Goal: Browse casually

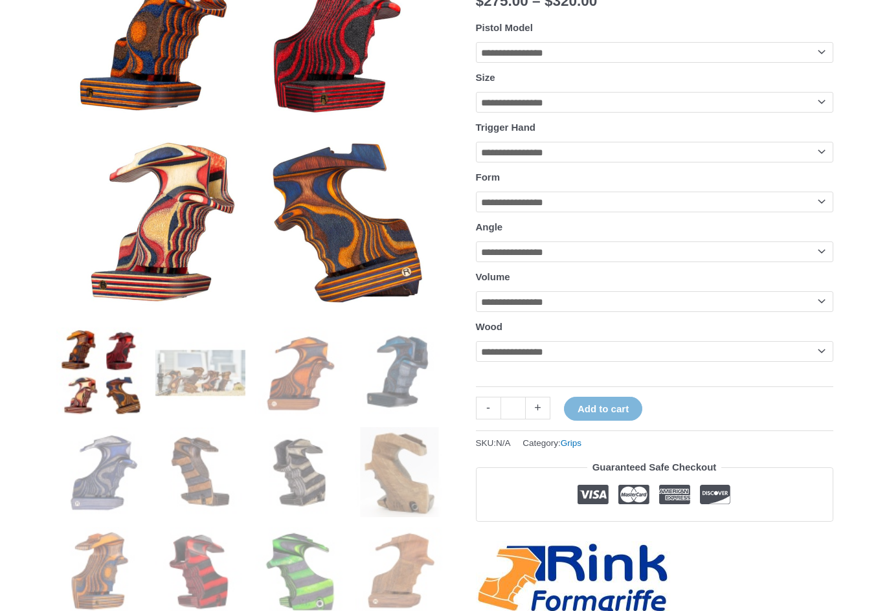
scroll to position [324, 0]
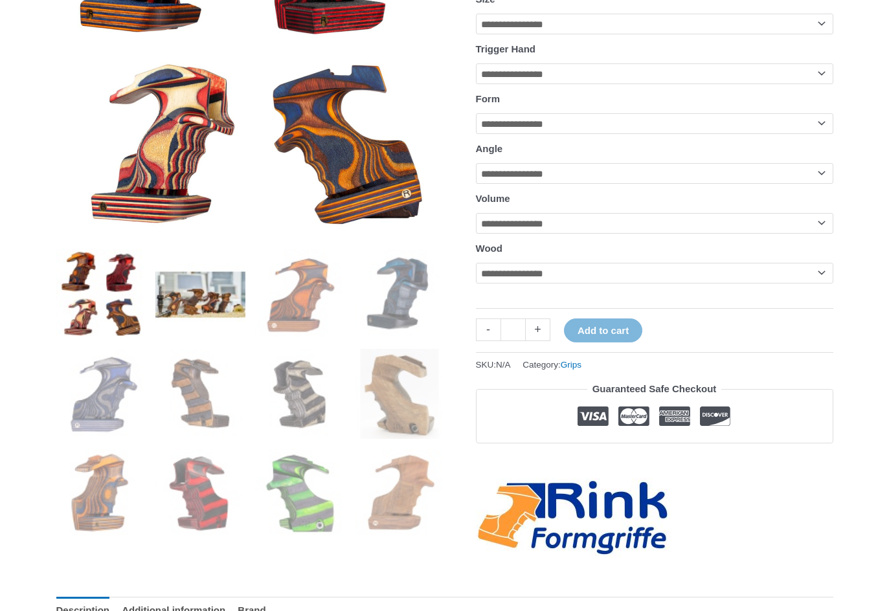
click at [208, 300] on img at bounding box center [200, 294] width 90 height 90
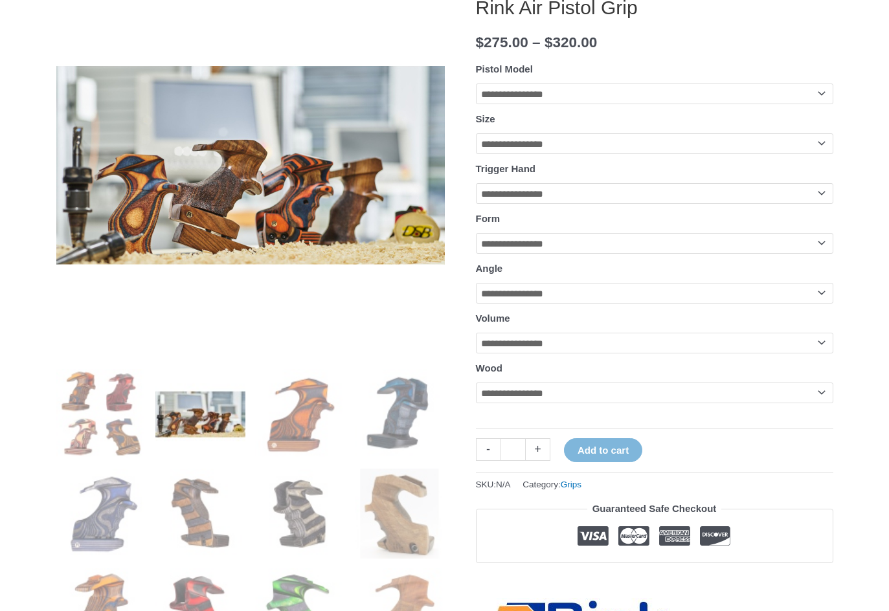
scroll to position [194, 0]
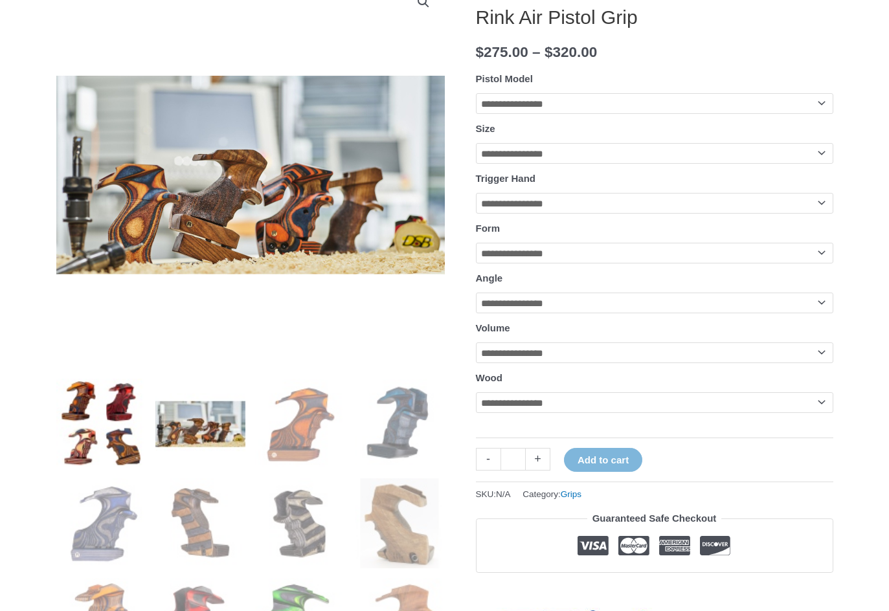
click at [111, 418] on img at bounding box center [101, 424] width 90 height 90
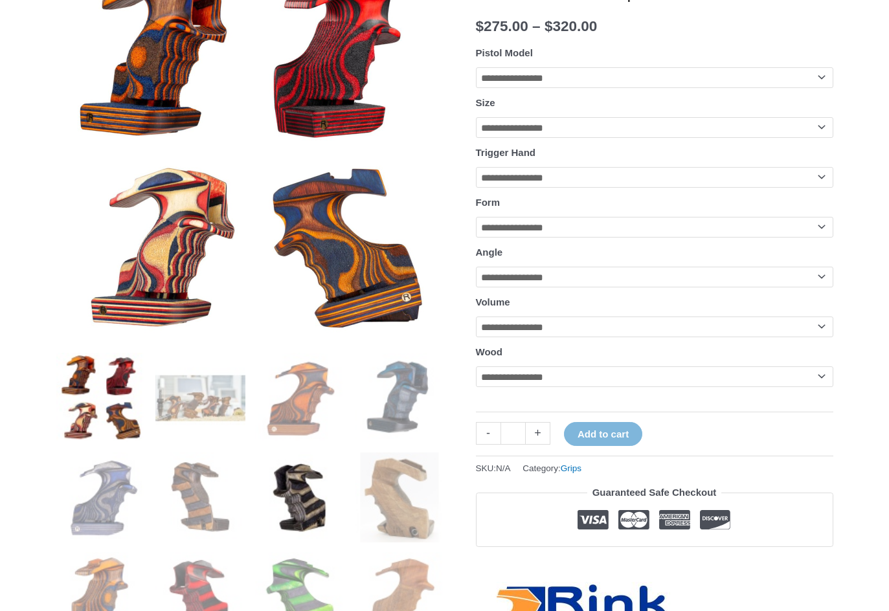
scroll to position [259, 0]
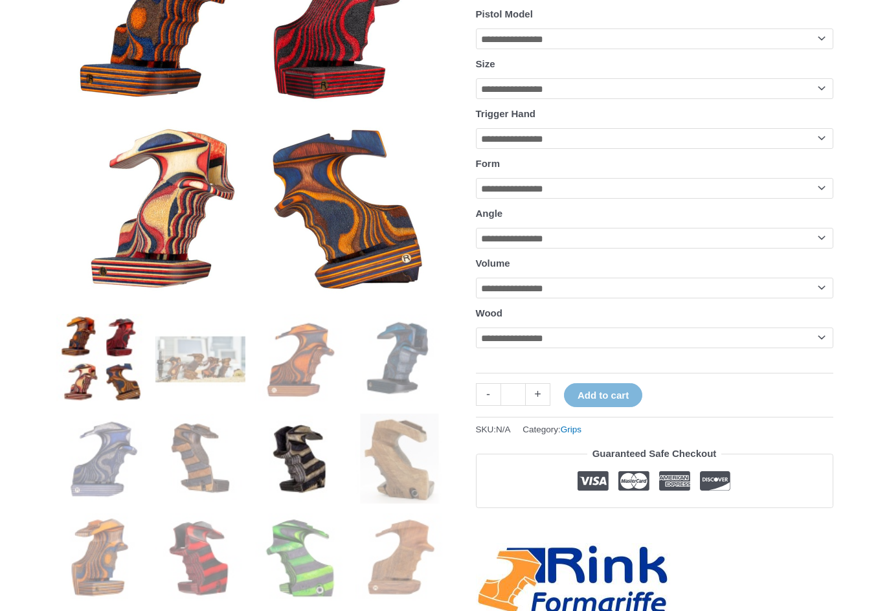
click at [282, 450] on img at bounding box center [300, 459] width 90 height 90
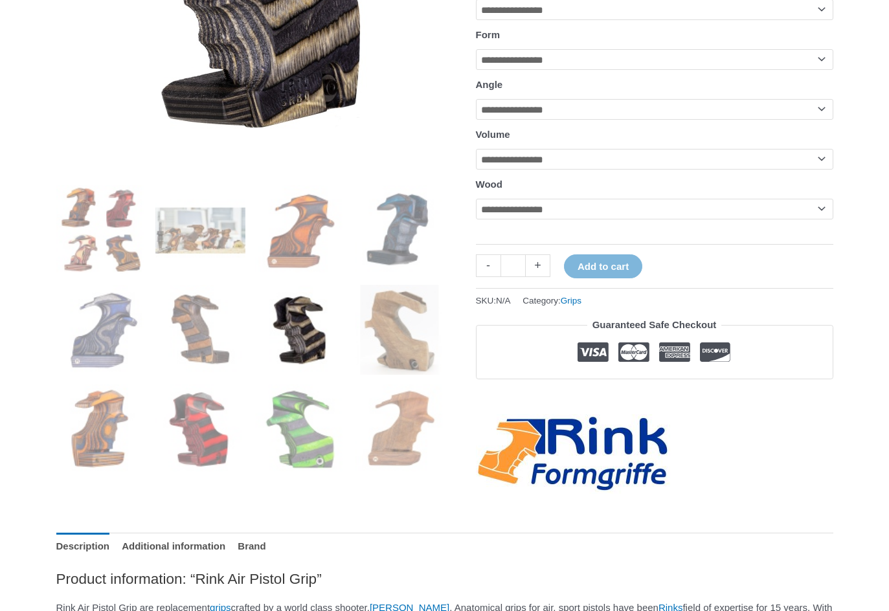
scroll to position [388, 0]
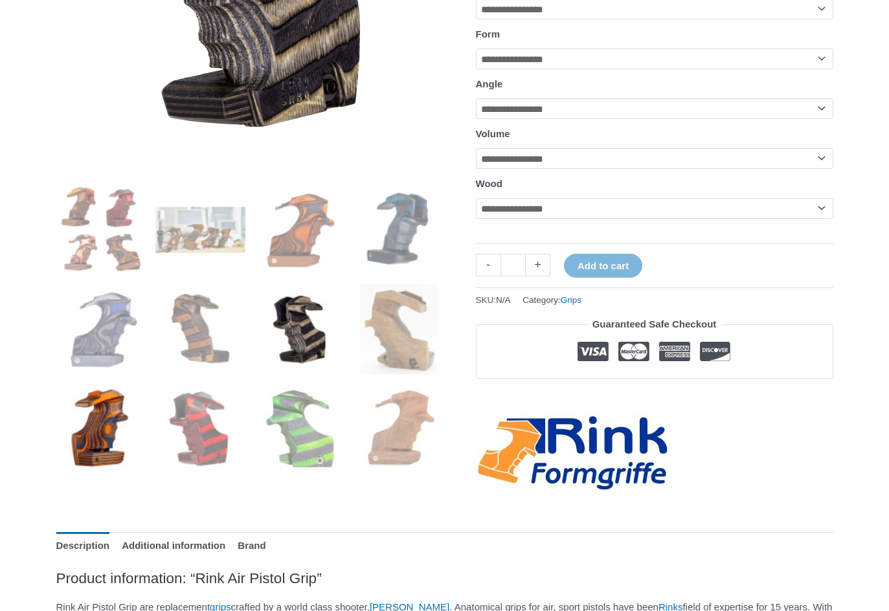
click at [89, 445] on img at bounding box center [101, 429] width 90 height 90
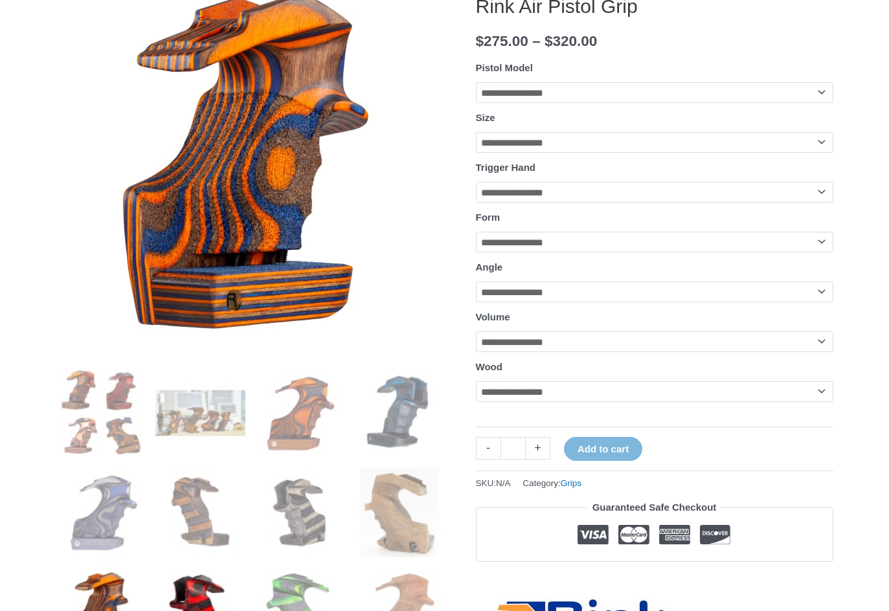
scroll to position [194, 0]
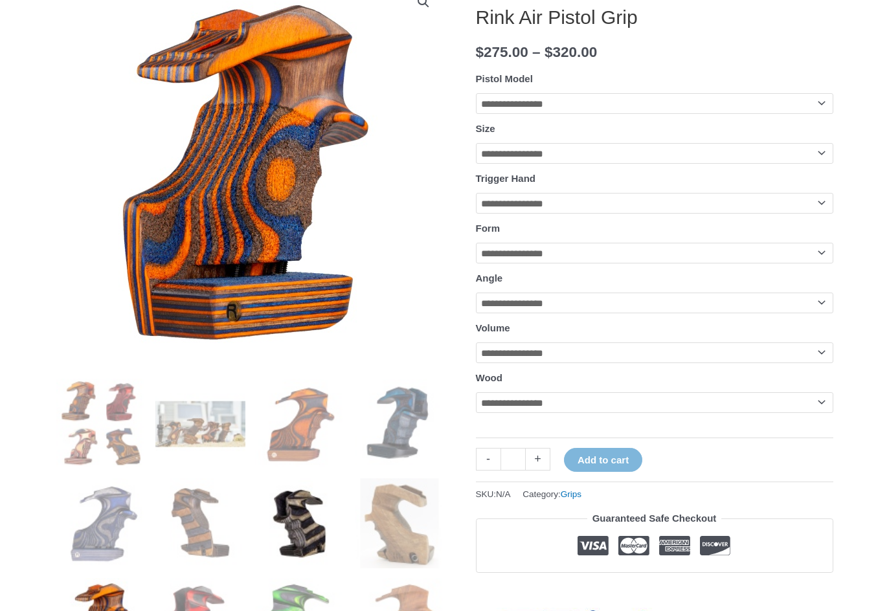
click at [311, 529] on img at bounding box center [300, 523] width 90 height 90
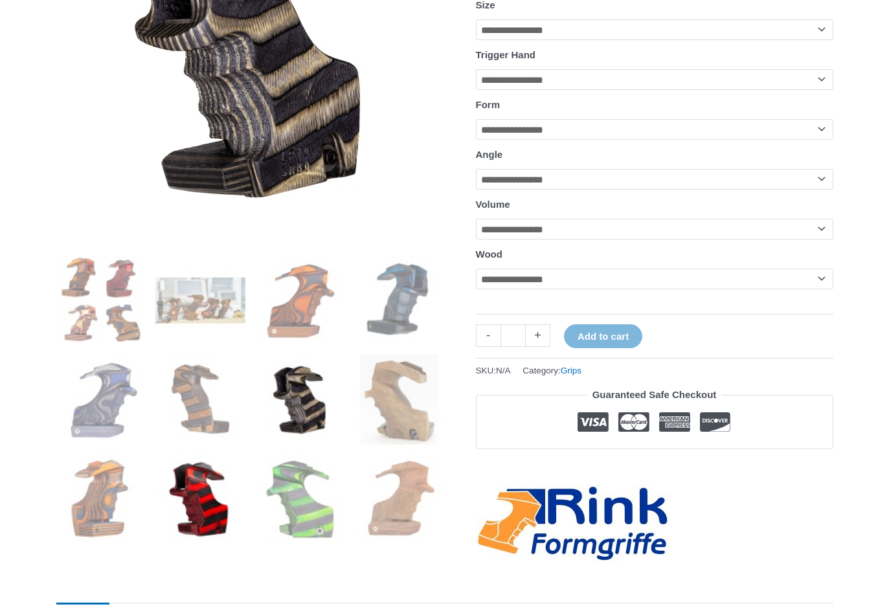
scroll to position [324, 0]
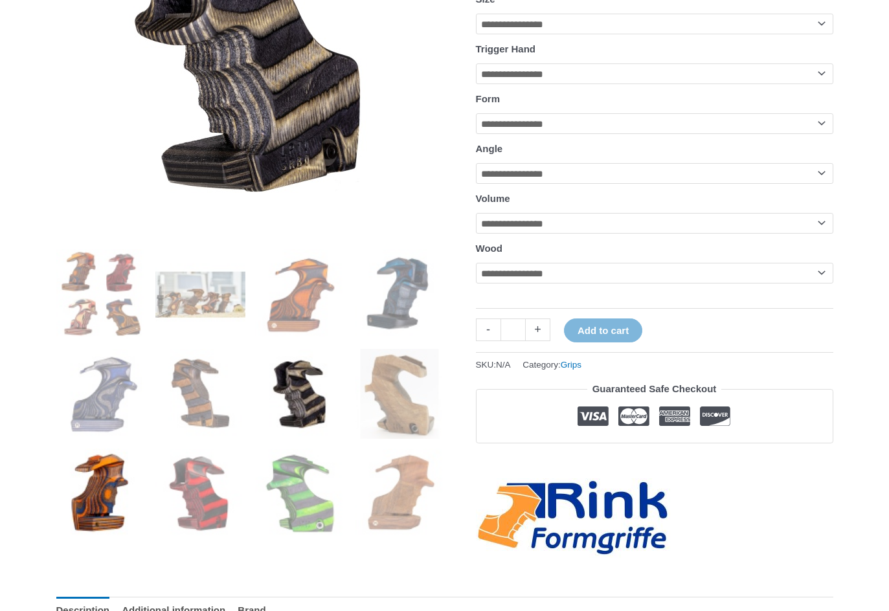
click at [124, 485] on img at bounding box center [101, 494] width 90 height 90
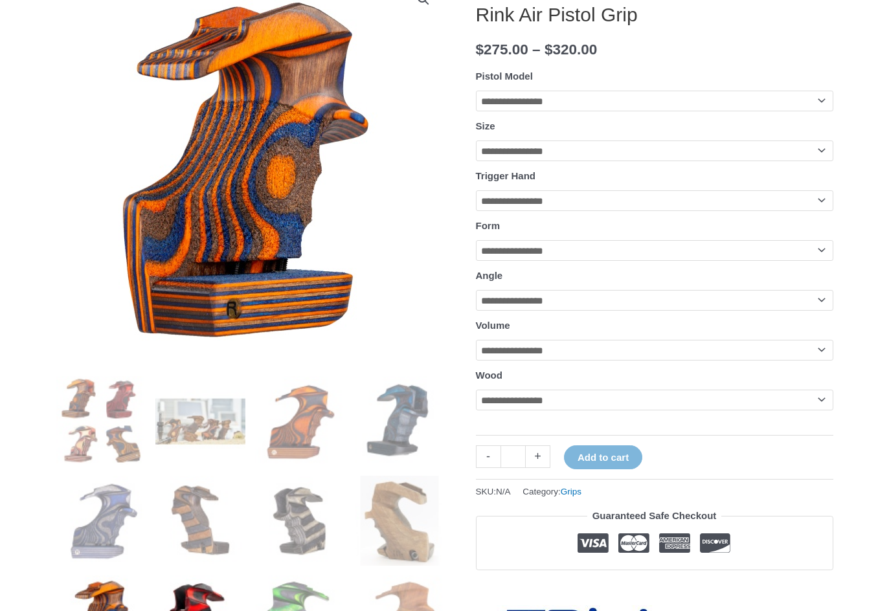
scroll to position [194, 0]
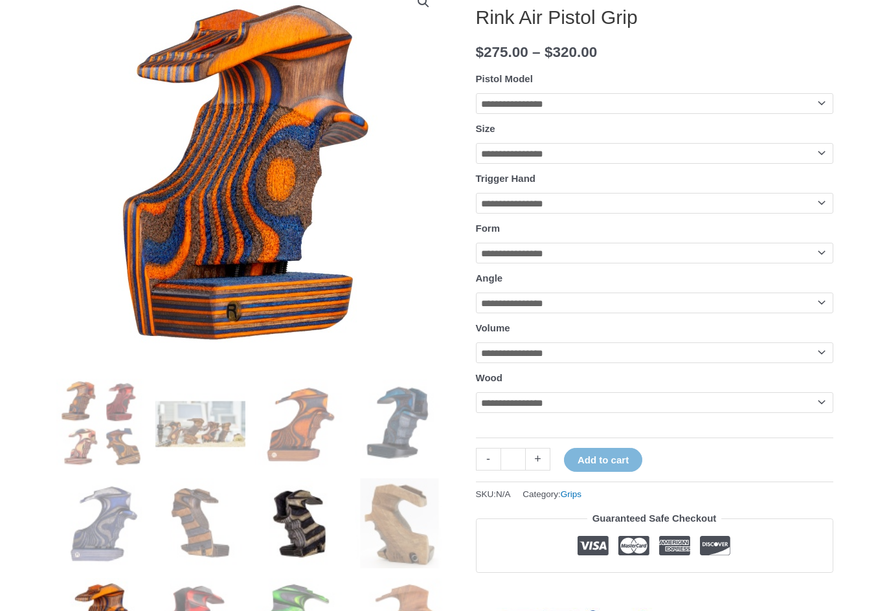
click at [294, 523] on img at bounding box center [300, 523] width 90 height 90
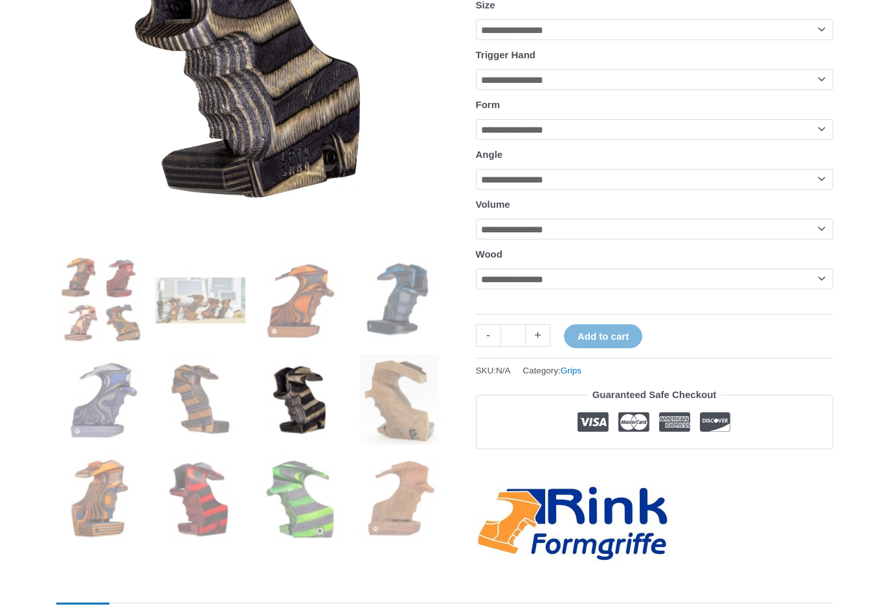
scroll to position [324, 0]
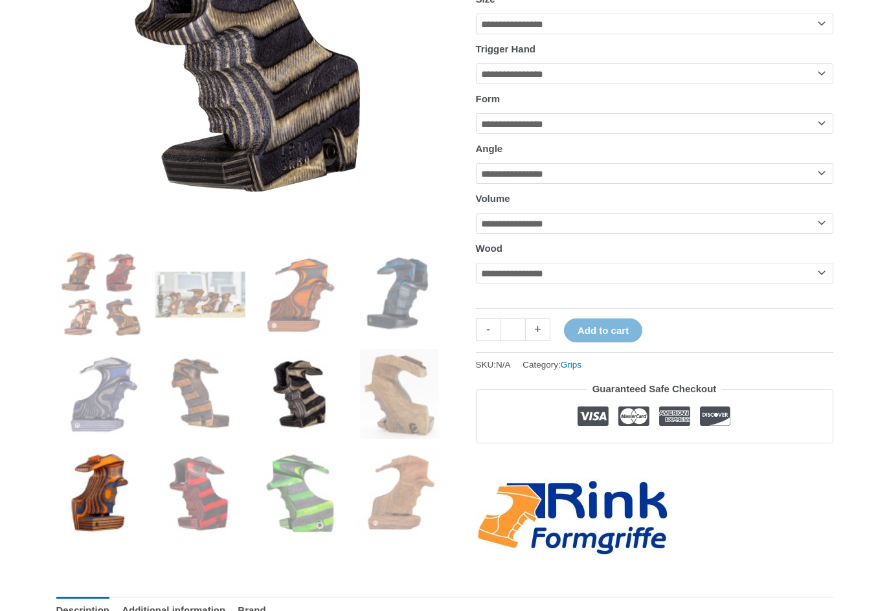
click at [122, 497] on img at bounding box center [101, 494] width 90 height 90
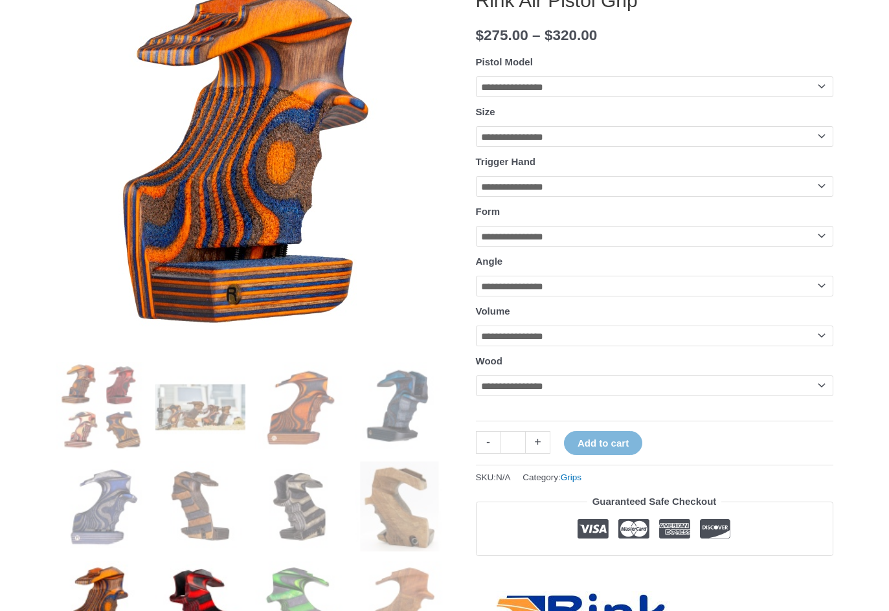
scroll to position [194, 0]
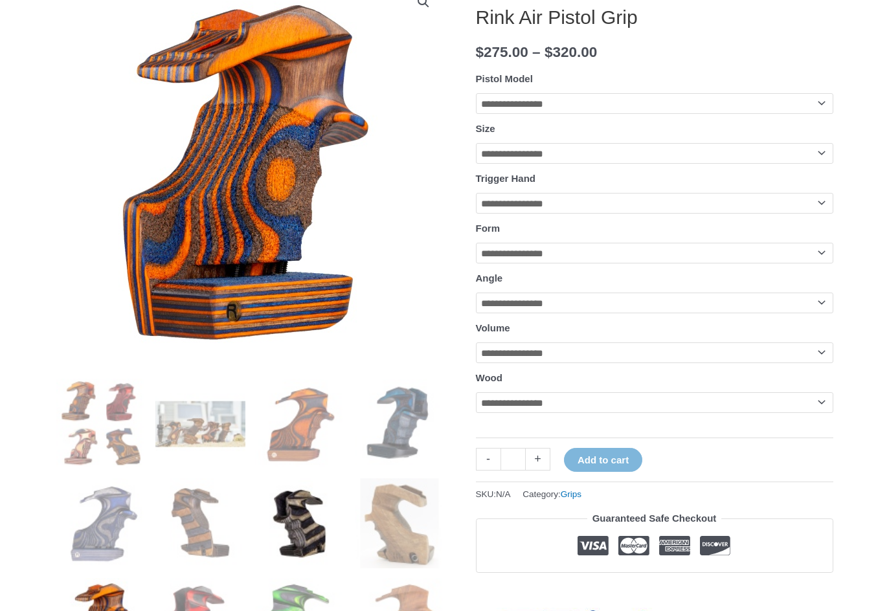
click at [296, 510] on img at bounding box center [300, 523] width 90 height 90
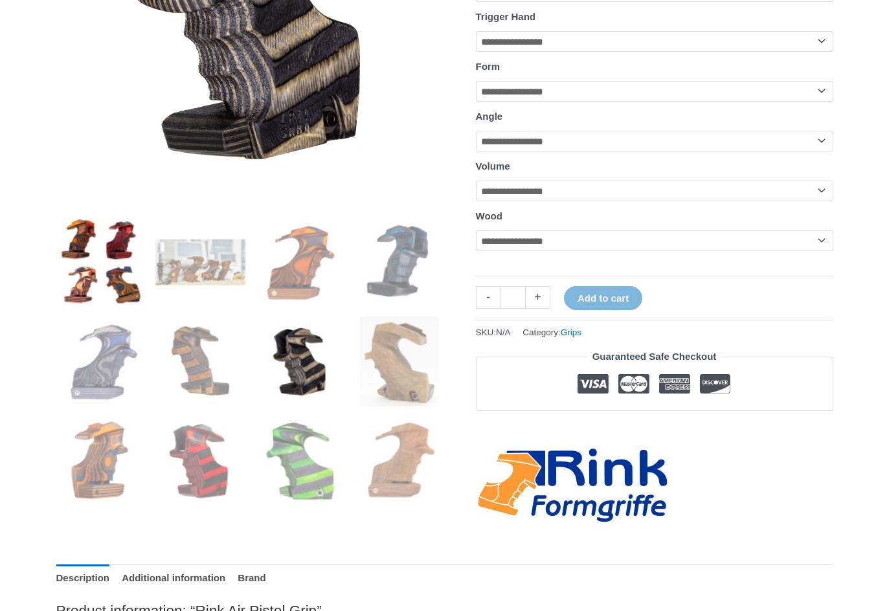
scroll to position [372, 0]
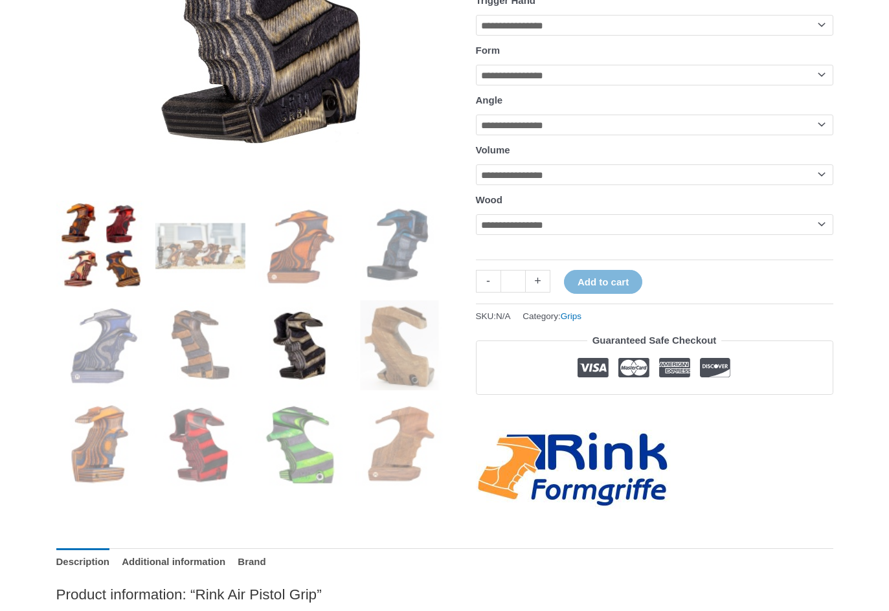
click at [101, 249] on img at bounding box center [101, 246] width 90 height 90
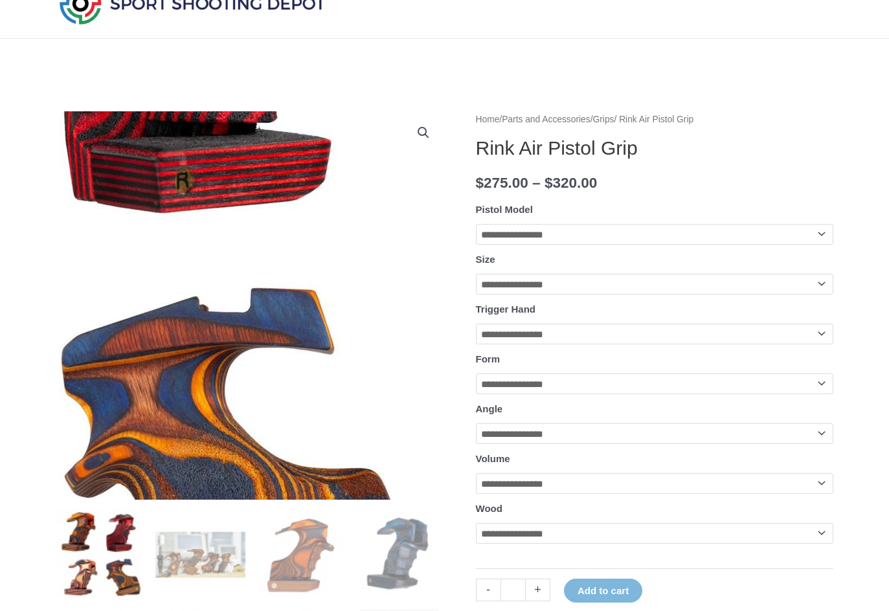
scroll to position [49, 0]
